Goal: Check status: Check status

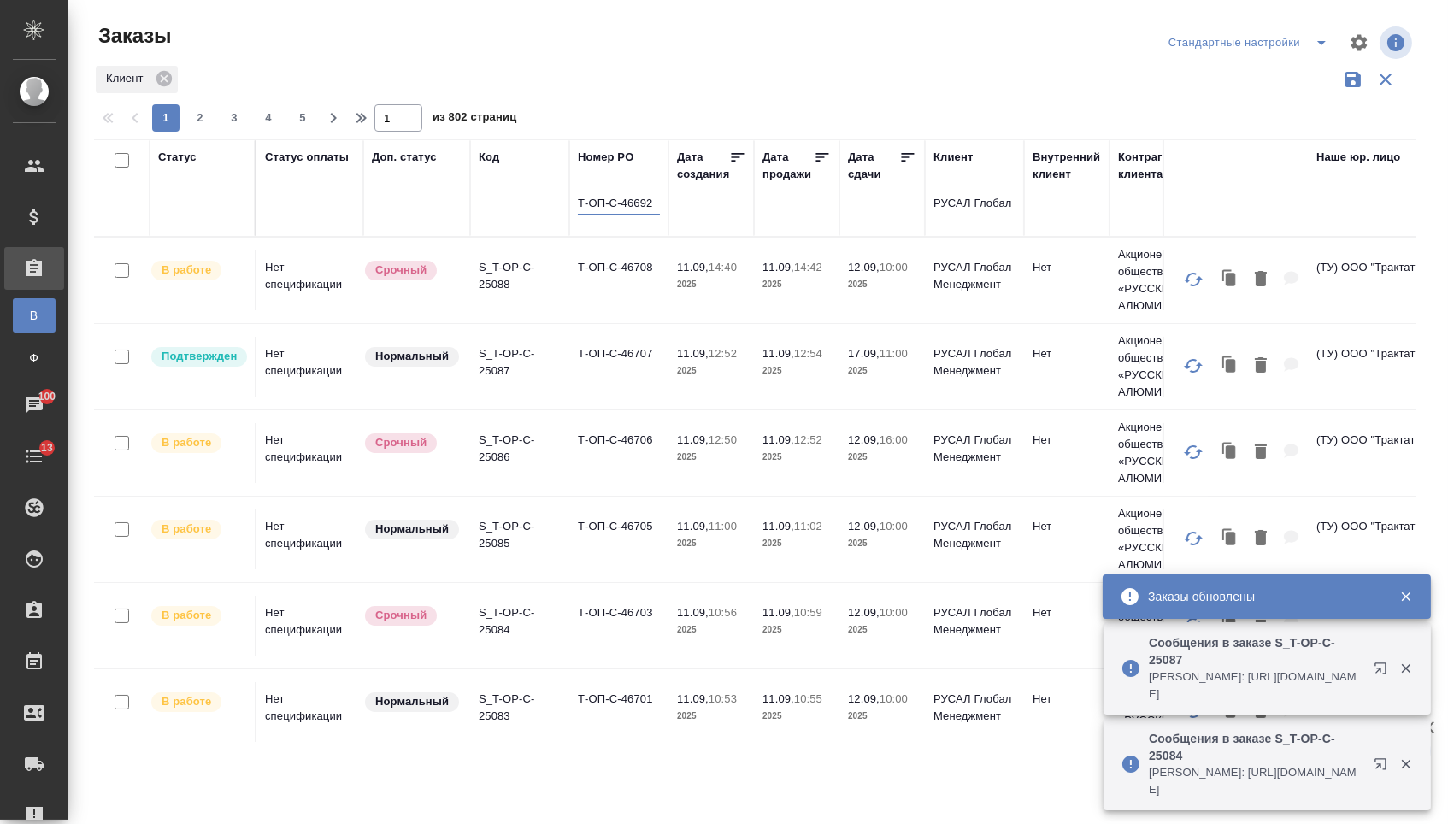
type input "Т-ОП-С-46692"
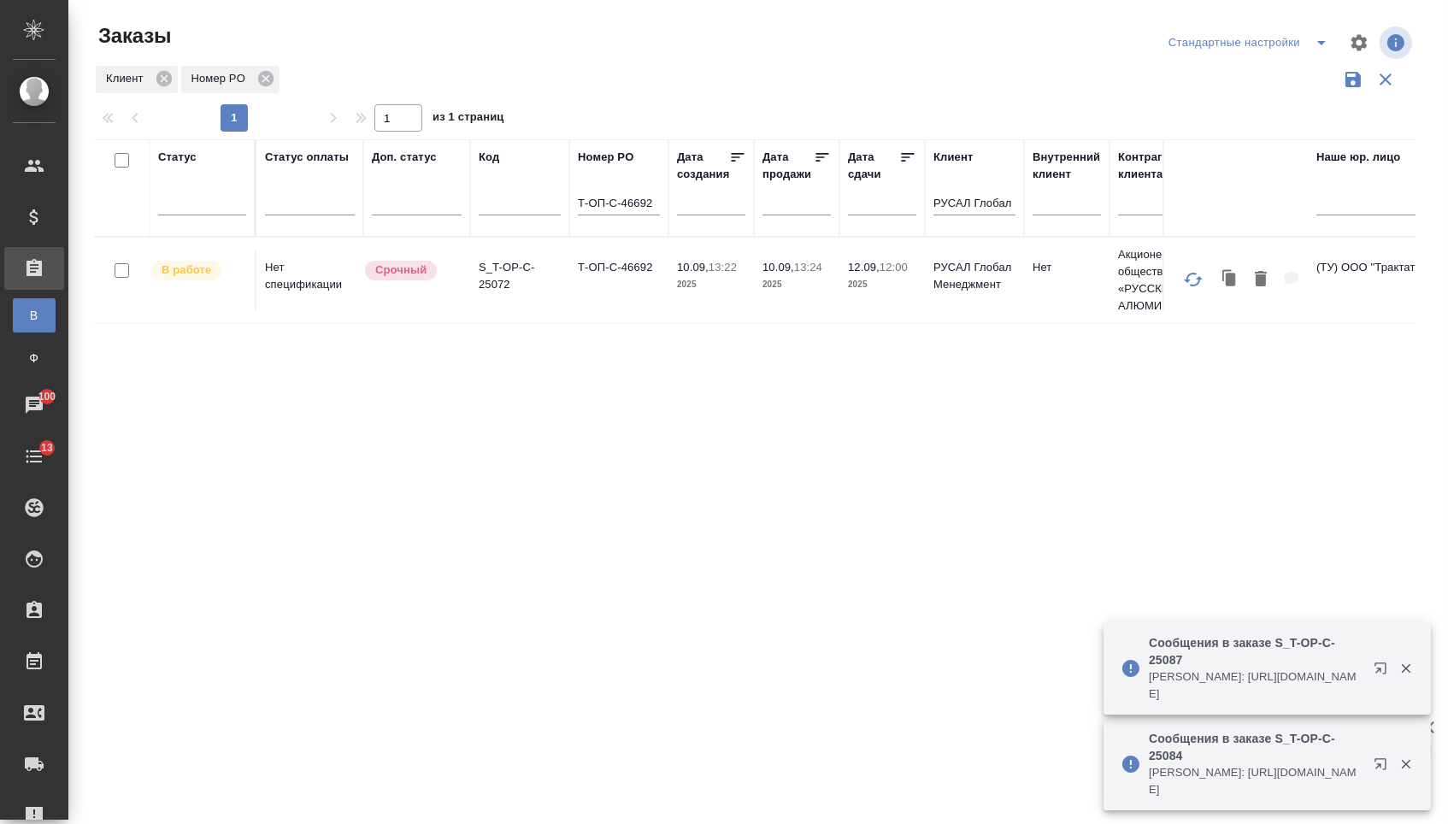
click at [648, 292] on td "Т-ОП-С-46692" at bounding box center [618, 281] width 99 height 60
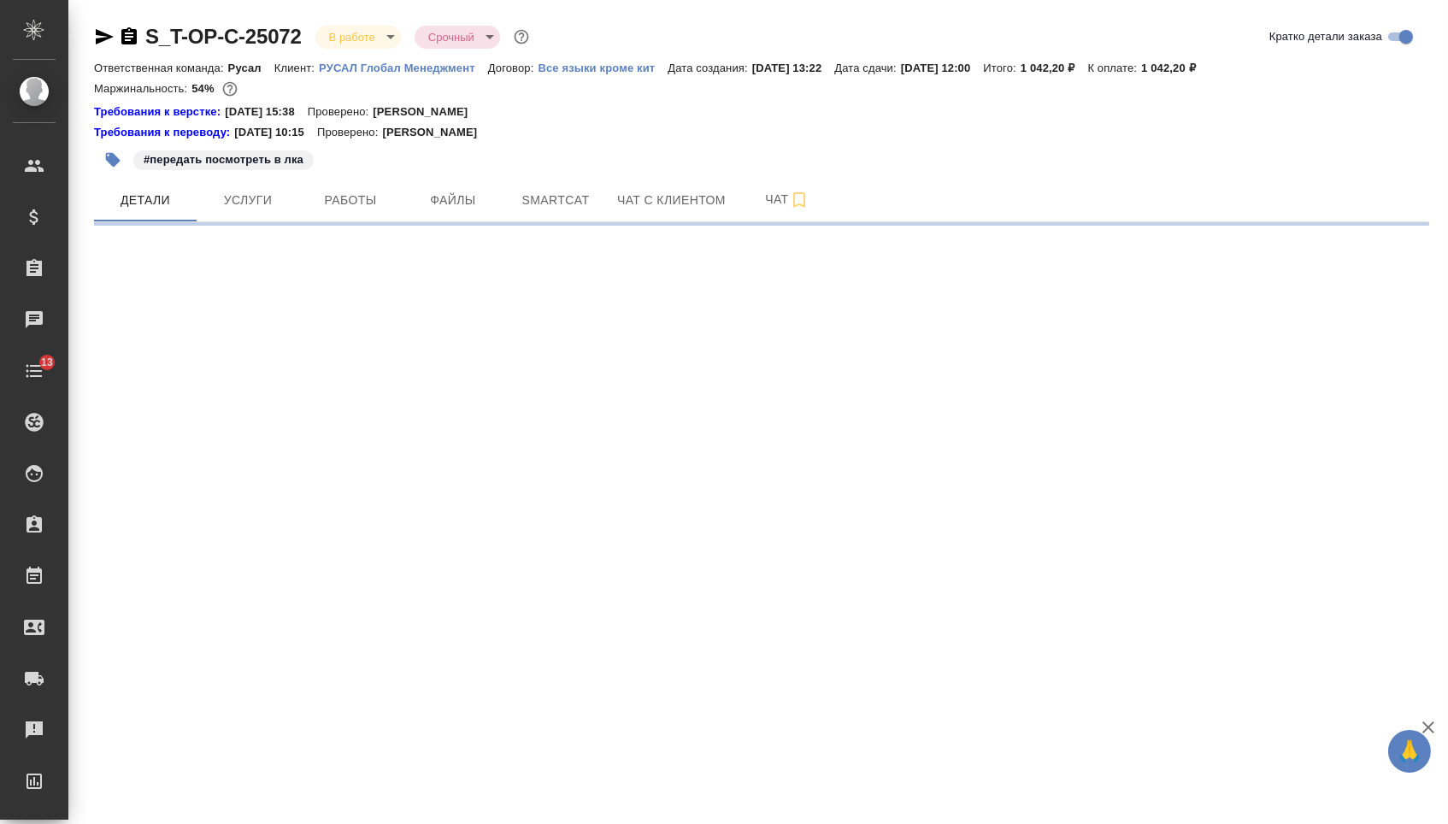
select select "RU"
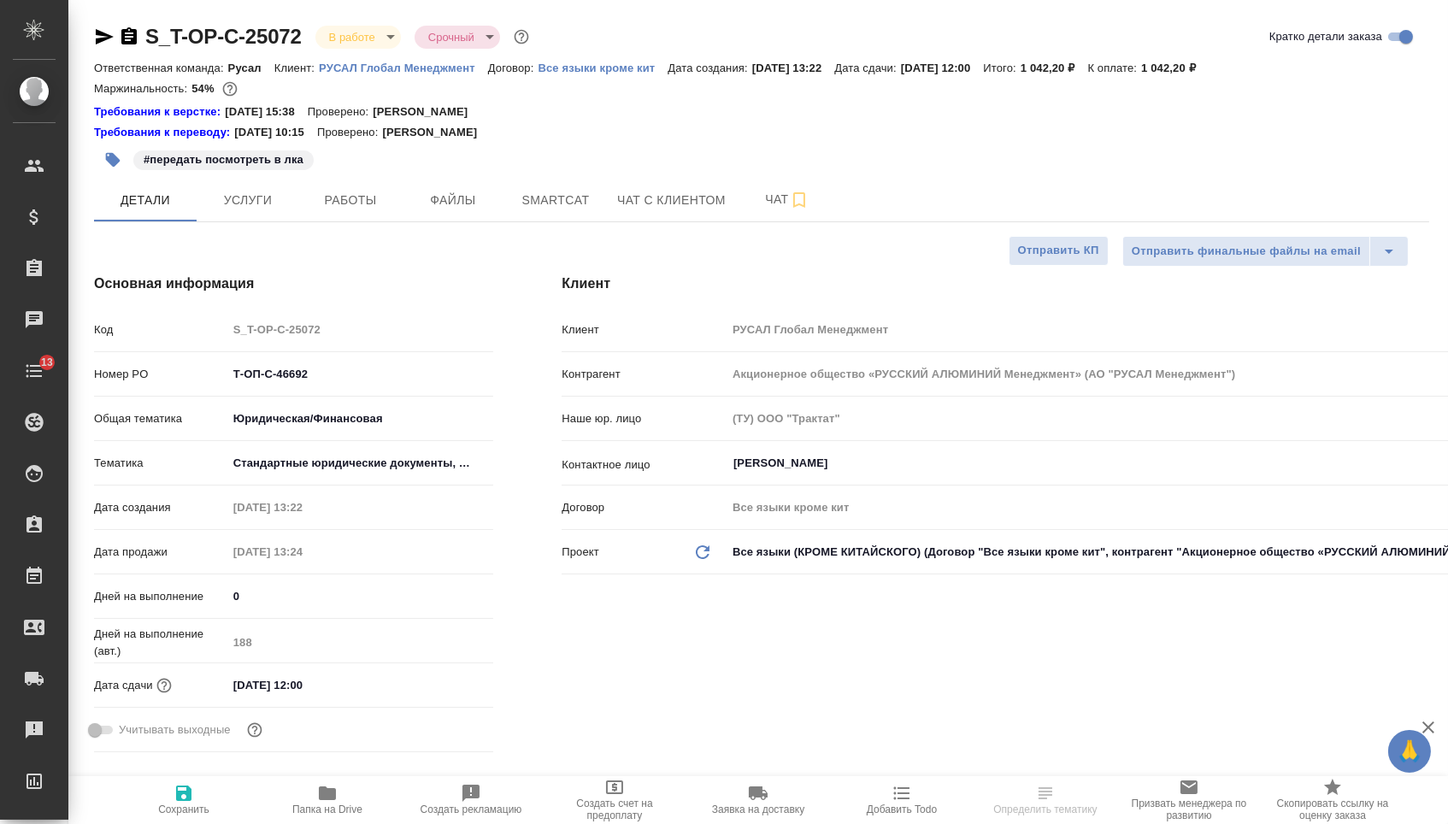
type textarea "x"
type input "[PERSON_NAME]"
type textarea "x"
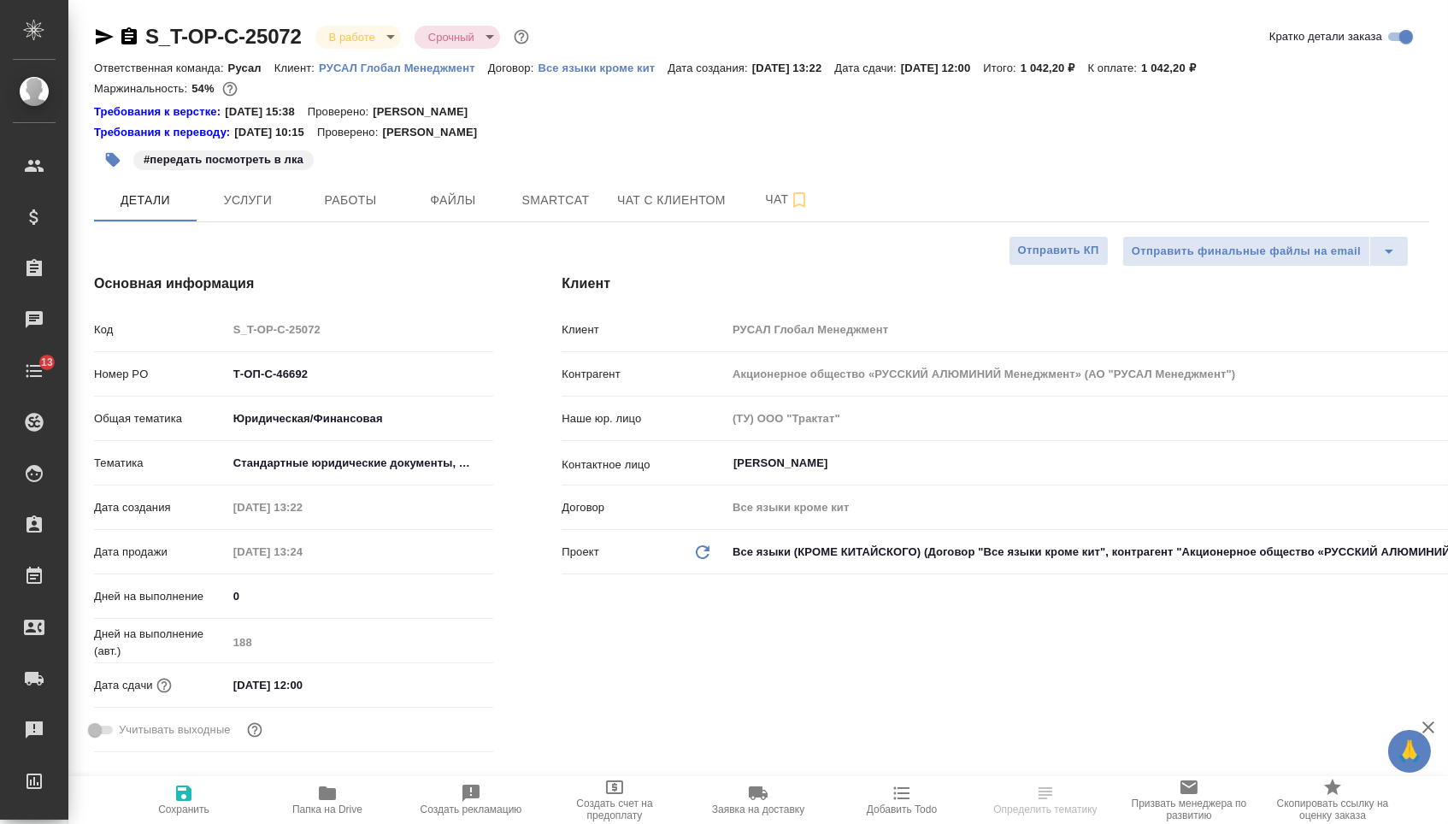
type textarea "x"
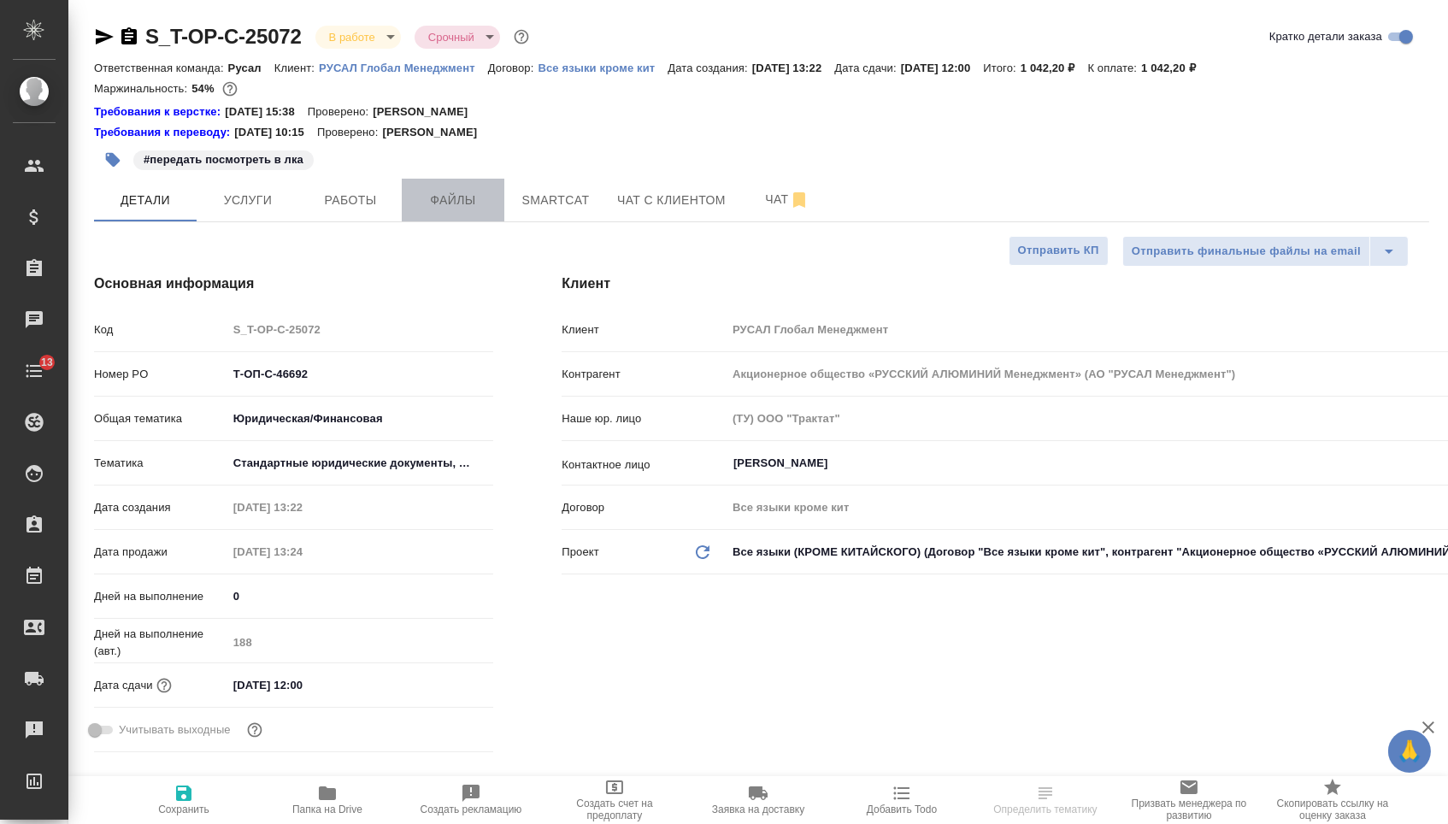
click at [458, 202] on span "Файлы" at bounding box center [453, 200] width 82 height 21
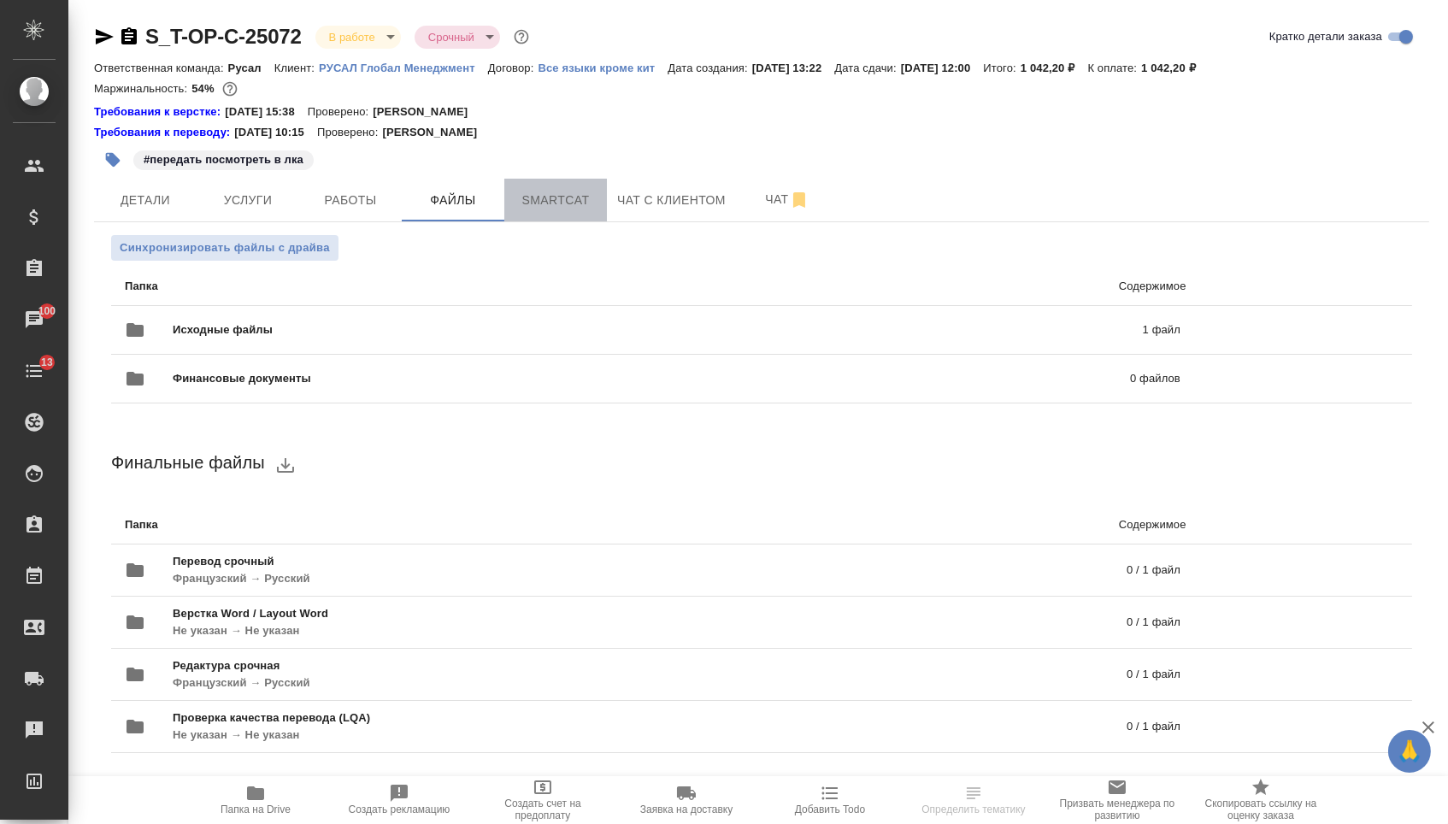
click at [522, 211] on span "Smartcat" at bounding box center [556, 200] width 82 height 21
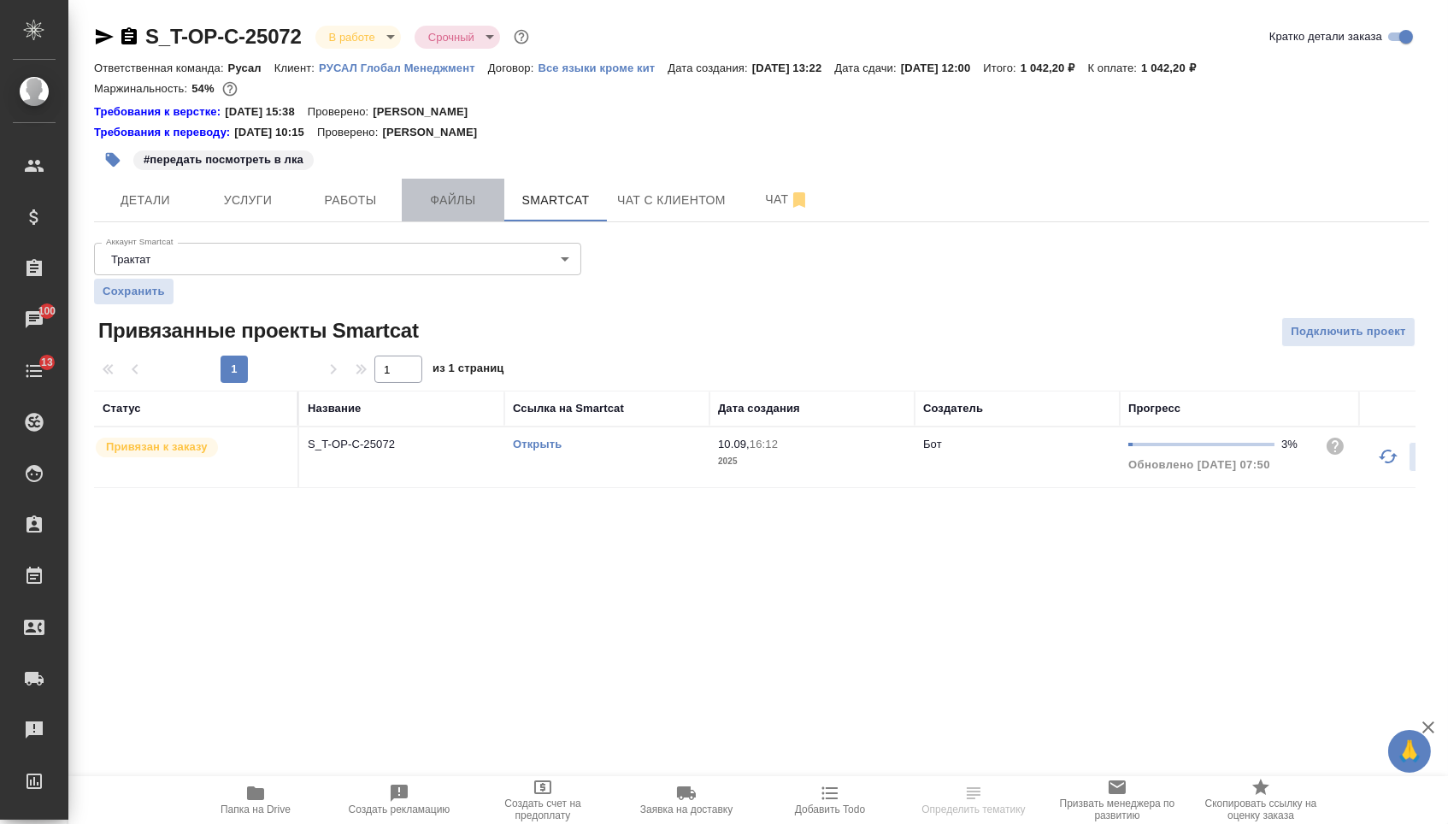
click at [461, 209] on span "Файлы" at bounding box center [453, 200] width 82 height 21
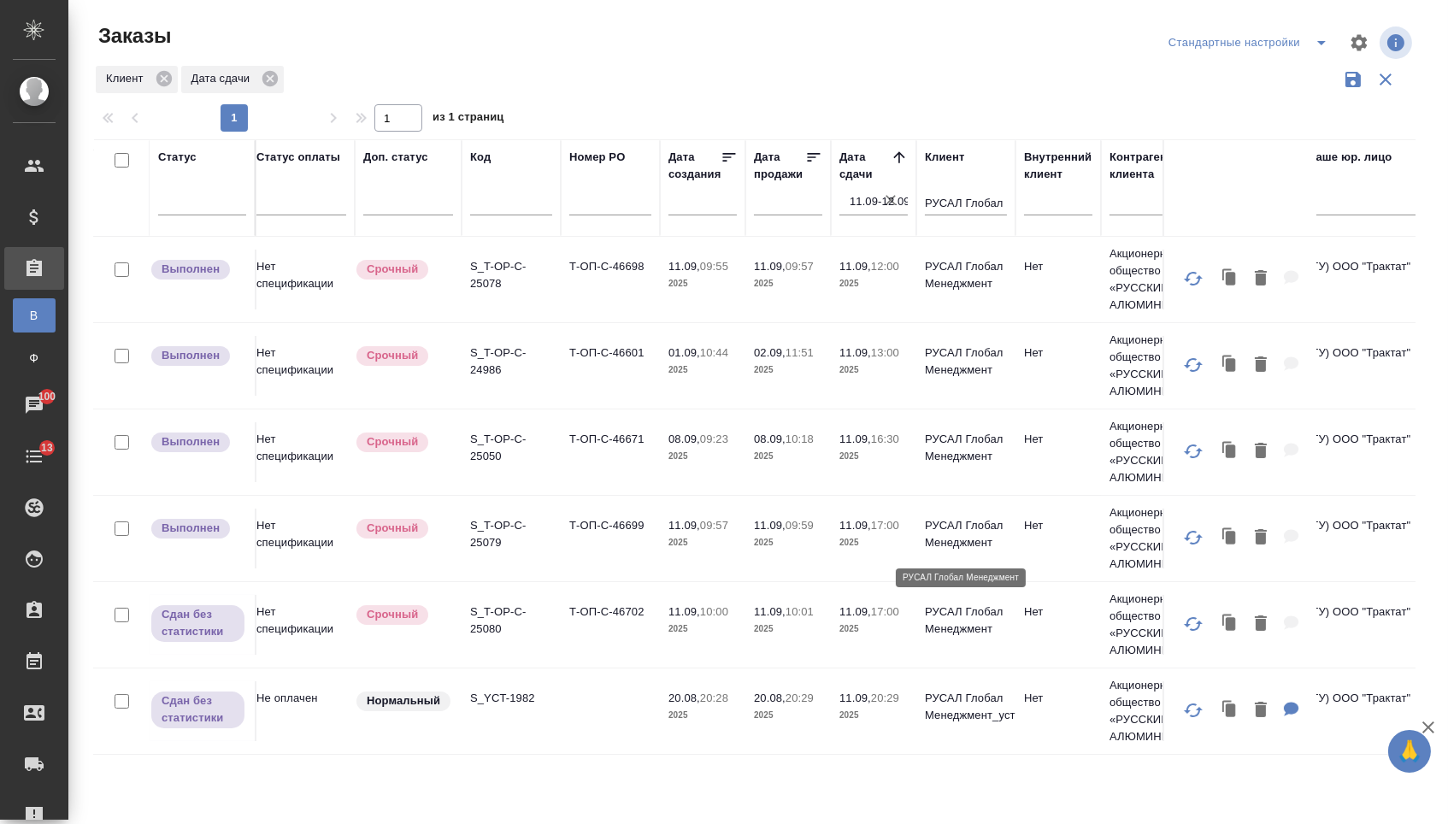
scroll to position [174, 9]
